Goal: Navigation & Orientation: Go to known website

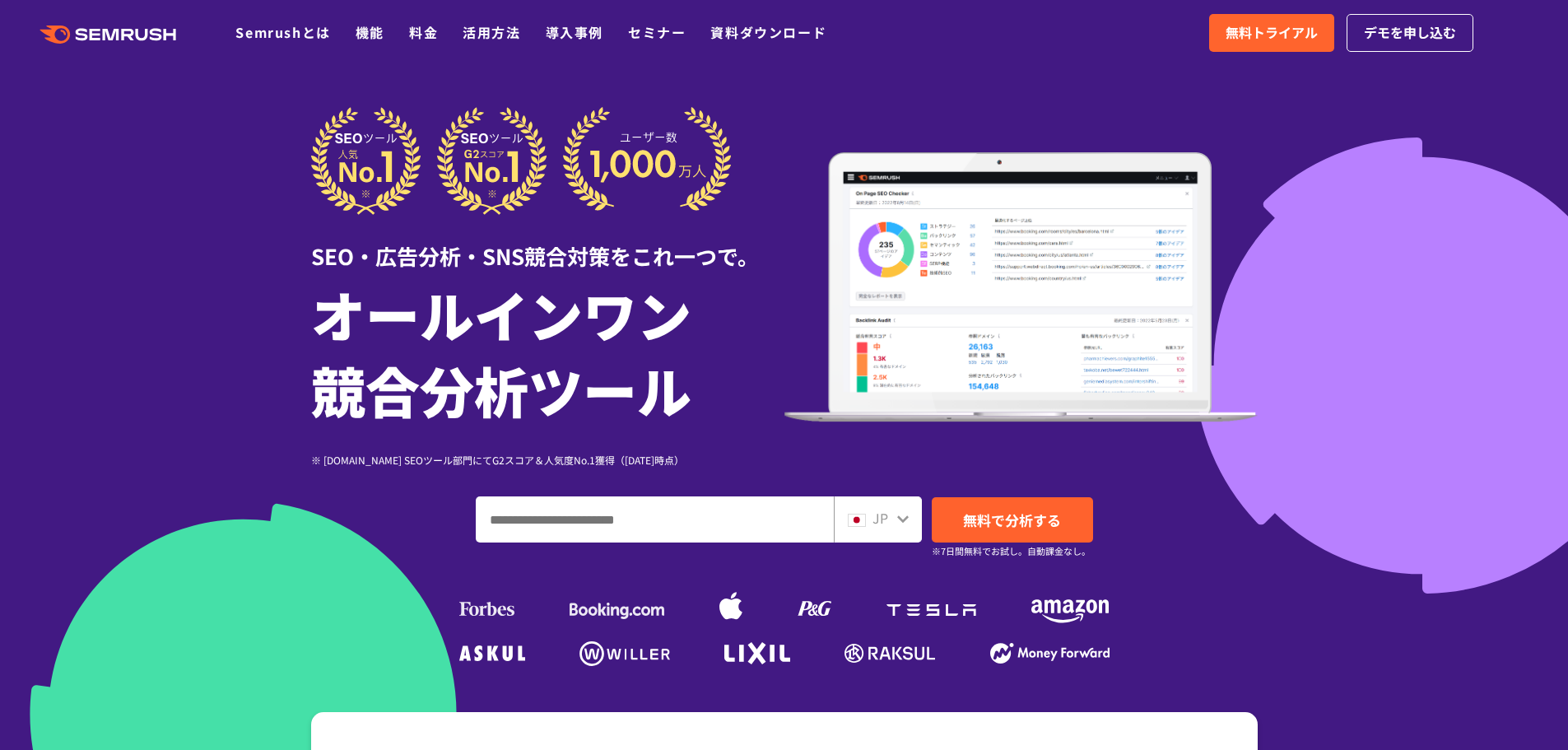
click at [117, 35] on icon ".cls {fill: #FF642D;}" at bounding box center [109, 35] width 186 height 18
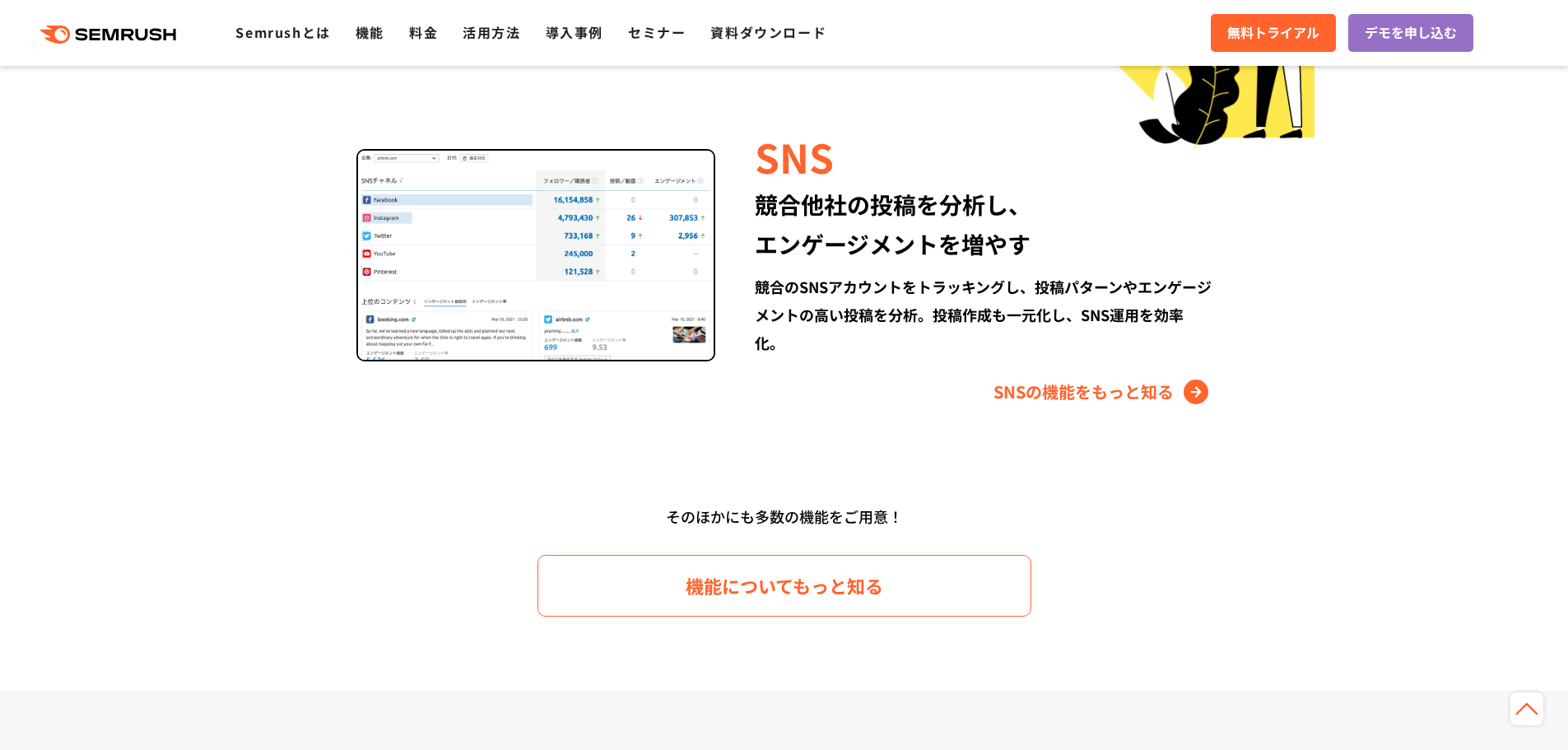
scroll to position [2305, 0]
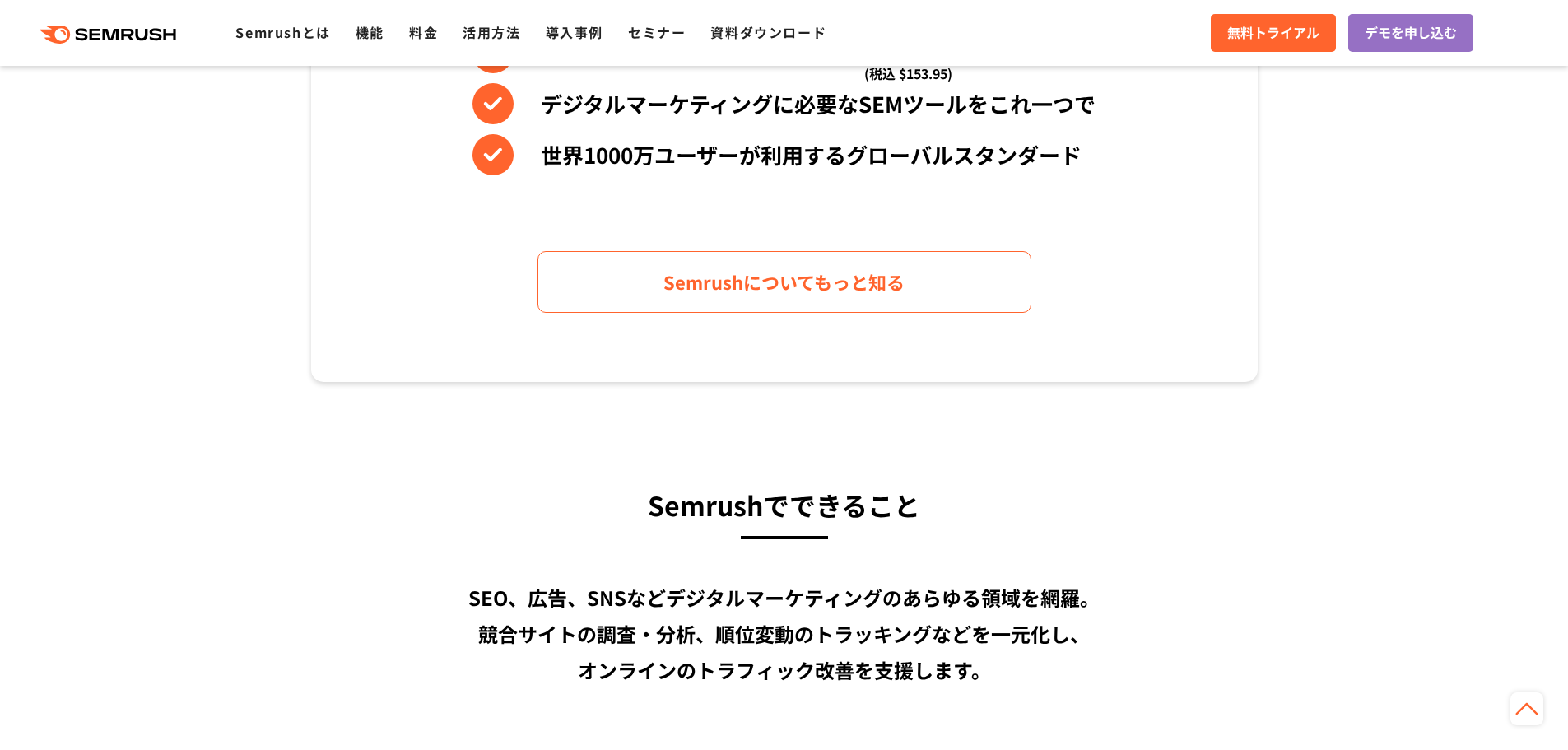
scroll to position [1070, 0]
